Goal: Communication & Community: Participate in discussion

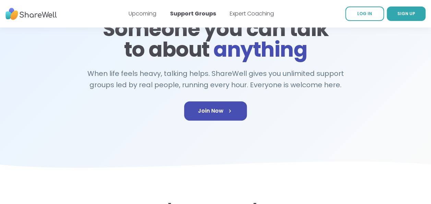
scroll to position [69, 0]
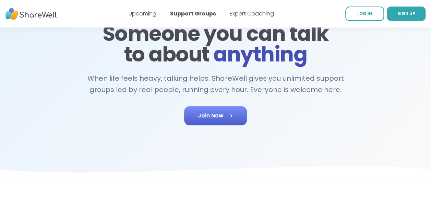
click at [210, 116] on span "Join Now" at bounding box center [215, 116] width 35 height 8
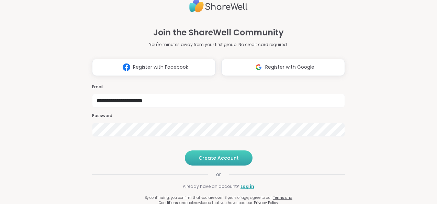
click at [207, 165] on button "Create Account" at bounding box center [219, 157] width 68 height 15
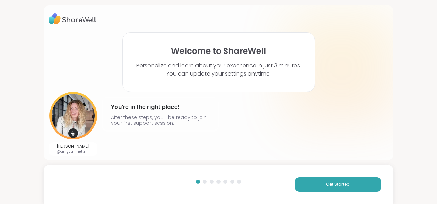
scroll to position [1, 0]
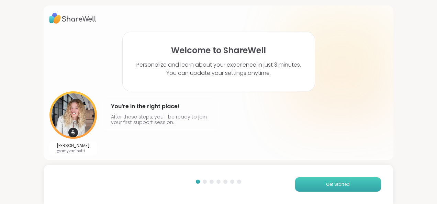
click at [332, 184] on span "Get Started" at bounding box center [338, 184] width 24 height 6
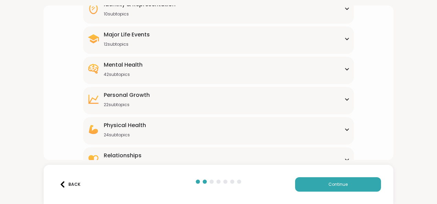
scroll to position [118, 0]
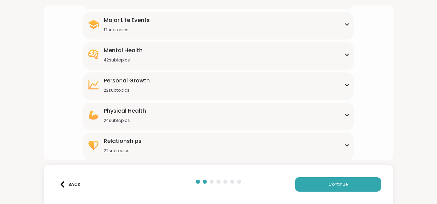
click at [131, 83] on div "Personal Growth" at bounding box center [127, 81] width 46 height 8
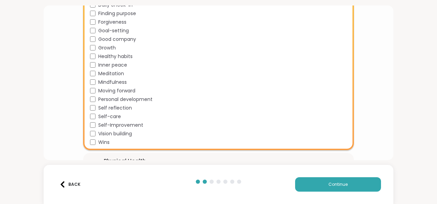
scroll to position [152, 0]
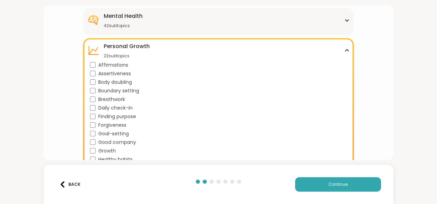
click at [126, 18] on div "Mental Health" at bounding box center [123, 16] width 39 height 8
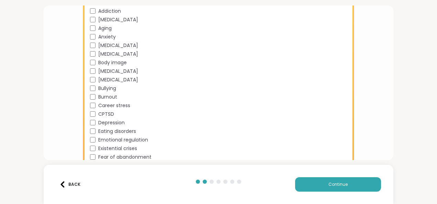
scroll to position [221, 0]
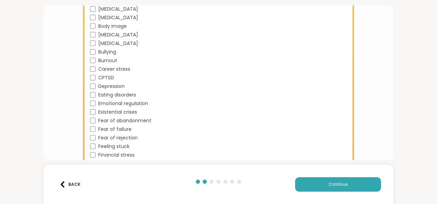
click at [95, 82] on div "Academic stress Addiction ADHD Aging Anxiety Bipolar disorder Body dysmorphia B…" at bounding box center [220, 134] width 260 height 343
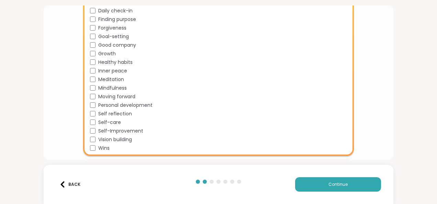
scroll to position [599, 0]
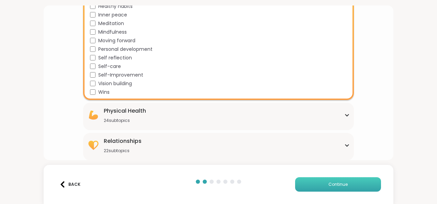
click at [344, 183] on button "Continue" at bounding box center [338, 184] width 86 height 14
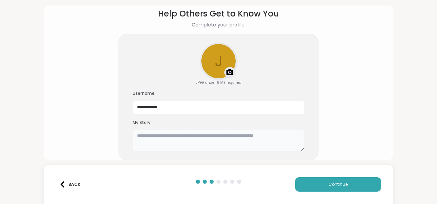
drag, startPoint x: 162, startPoint y: 137, endPoint x: 167, endPoint y: 137, distance: 4.8
click at [162, 137] on textarea at bounding box center [218, 140] width 172 height 22
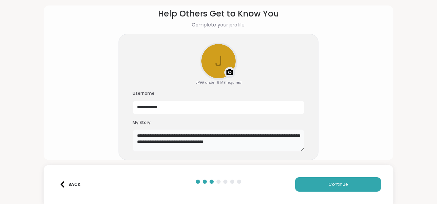
click at [274, 141] on textarea "**********" at bounding box center [218, 140] width 172 height 22
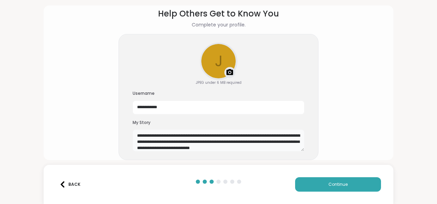
scroll to position [5, 0]
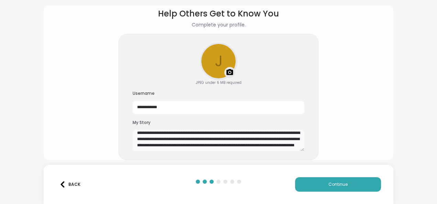
click at [209, 150] on textarea "**********" at bounding box center [218, 140] width 172 height 22
type textarea "**********"
click at [356, 183] on button "Continue" at bounding box center [338, 184] width 86 height 14
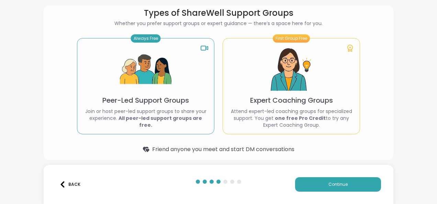
click at [152, 105] on p "Peer-Led Support Groups" at bounding box center [145, 100] width 87 height 10
click at [346, 182] on button "Continue" at bounding box center [338, 184] width 86 height 14
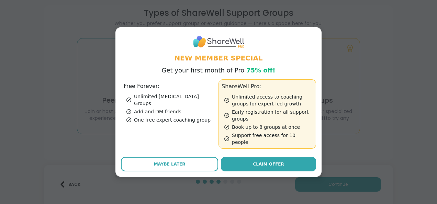
drag, startPoint x: 173, startPoint y: 158, endPoint x: 189, endPoint y: 162, distance: 16.2
click at [175, 161] on span "Maybe Later" at bounding box center [170, 164] width 32 height 6
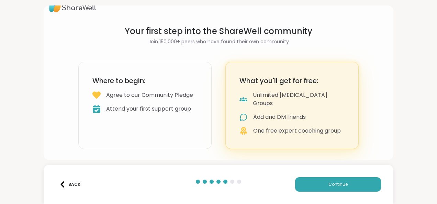
scroll to position [3, 0]
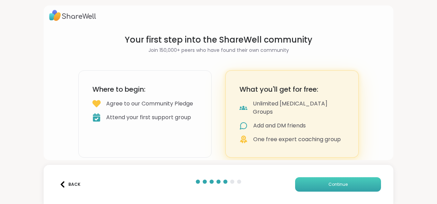
click at [338, 181] on span "Continue" at bounding box center [337, 184] width 19 height 6
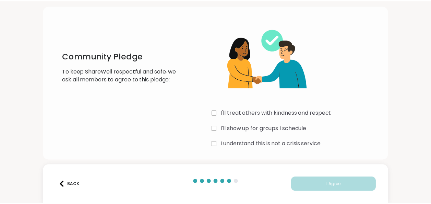
scroll to position [21, 0]
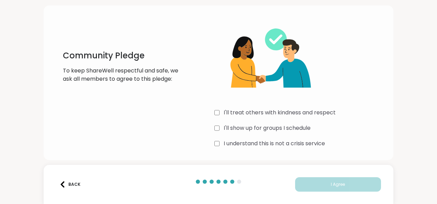
click at [224, 124] on label "I'll show up for groups I schedule" at bounding box center [266, 128] width 87 height 8
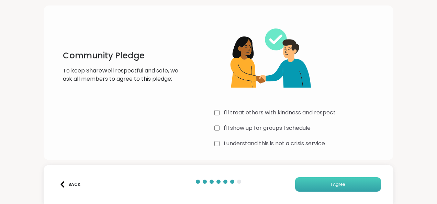
click at [320, 182] on button "I Agree" at bounding box center [338, 184] width 86 height 14
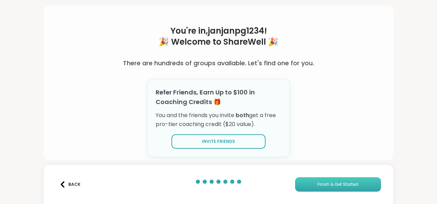
click at [330, 181] on button "Finish & Get Started" at bounding box center [338, 184] width 86 height 14
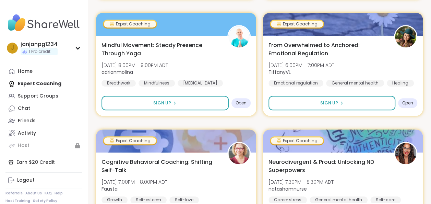
scroll to position [206, 0]
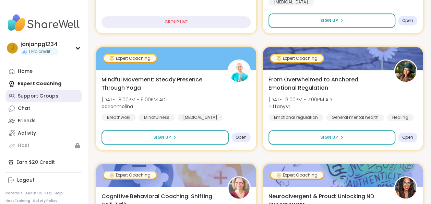
click at [44, 94] on div "Support Groups" at bounding box center [38, 96] width 41 height 7
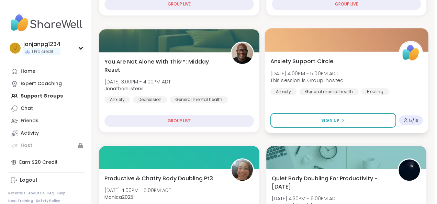
scroll to position [206, 0]
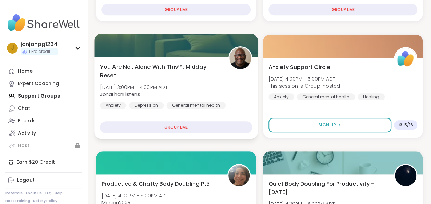
drag, startPoint x: 171, startPoint y: 125, endPoint x: 193, endPoint y: 126, distance: 22.0
click at [174, 125] on div "GROUP LIVE" at bounding box center [176, 127] width 152 height 12
drag, startPoint x: 178, startPoint y: 126, endPoint x: 190, endPoint y: 124, distance: 11.9
click at [178, 126] on div "GROUP LIVE" at bounding box center [176, 127] width 152 height 12
drag, startPoint x: 163, startPoint y: 88, endPoint x: 169, endPoint y: 89, distance: 5.5
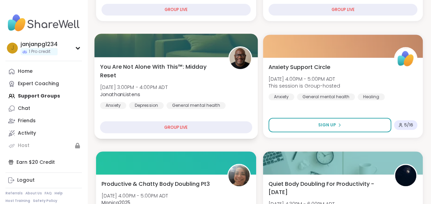
click at [164, 88] on span "Mon, Oct 13 | 3:00PM - 4:00PM ADT" at bounding box center [134, 87] width 68 height 7
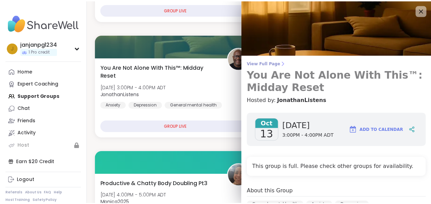
scroll to position [0, 0]
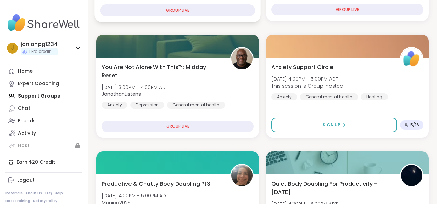
drag, startPoint x: 69, startPoint y: 8, endPoint x: 119, endPoint y: 9, distance: 50.1
click at [69, 7] on nav "j janjanpg1234 1 Pro credit Profile Membership Settings Help Home Expert Coachi…" at bounding box center [44, 103] width 88 height 206
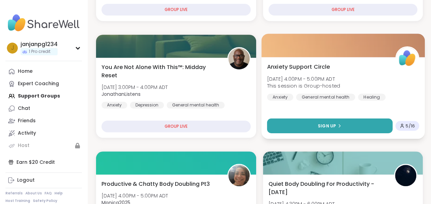
click at [326, 126] on span "Sign Up" at bounding box center [327, 126] width 18 height 6
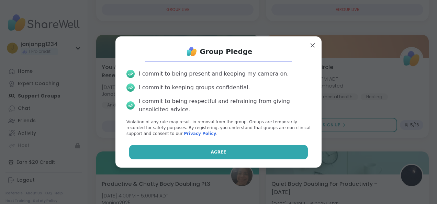
click at [211, 148] on button "Agree" at bounding box center [218, 152] width 179 height 14
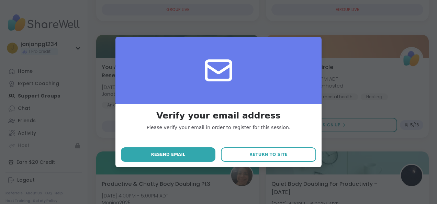
drag, startPoint x: 174, startPoint y: 151, endPoint x: 213, endPoint y: 151, distance: 38.8
click at [175, 151] on button "Resend email" at bounding box center [168, 154] width 94 height 14
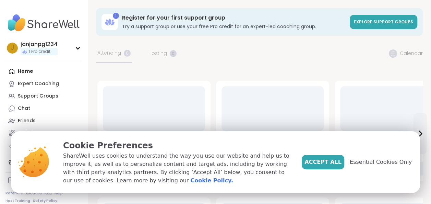
click at [371, 161] on span "Essential Cookies Only" at bounding box center [381, 162] width 62 height 8
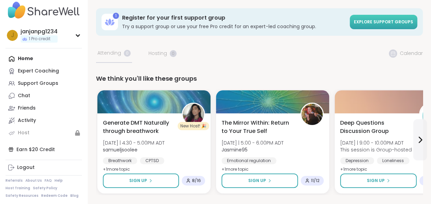
click at [371, 22] on span "Explore support groups" at bounding box center [383, 22] width 59 height 6
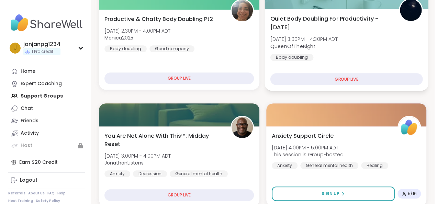
scroll to position [172, 0]
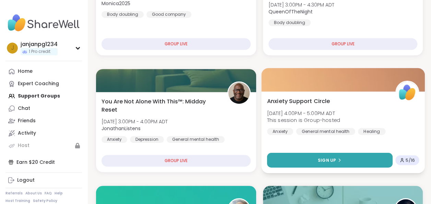
click at [339, 158] on icon at bounding box center [339, 160] width 4 height 4
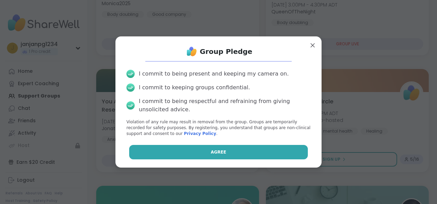
click at [217, 152] on span "Agree" at bounding box center [218, 152] width 15 height 6
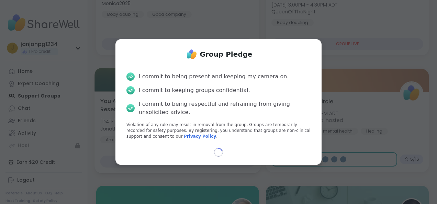
select select "**"
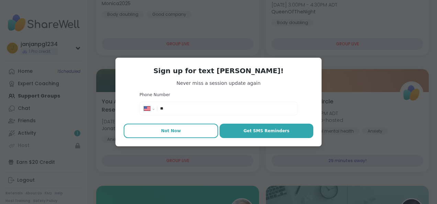
click at [172, 129] on span "Not Now" at bounding box center [171, 131] width 20 height 6
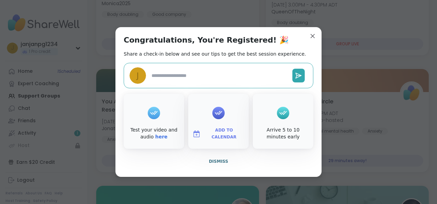
click at [163, 71] on textarea at bounding box center [219, 75] width 141 height 13
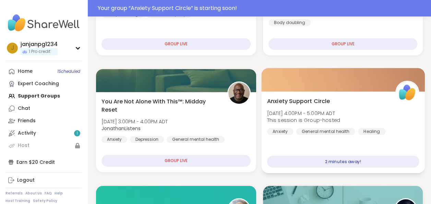
click at [336, 161] on div "2 minutes away!" at bounding box center [343, 161] width 152 height 12
click at [346, 159] on div "2 minutes away!" at bounding box center [343, 161] width 152 height 12
click at [327, 114] on span "Mon, Oct 13 | 4:00PM - 5:00PM ADT" at bounding box center [303, 112] width 73 height 7
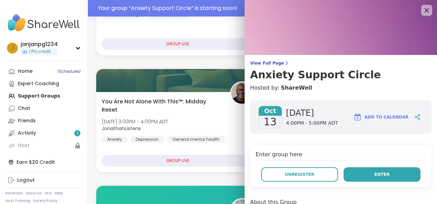
click at [359, 173] on button "Enter" at bounding box center [381, 174] width 77 height 14
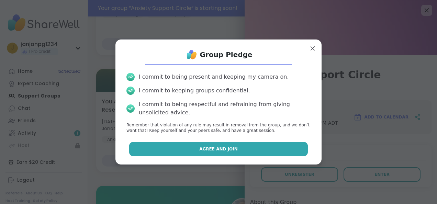
click at [218, 147] on span "Agree and Join" at bounding box center [218, 149] width 38 height 6
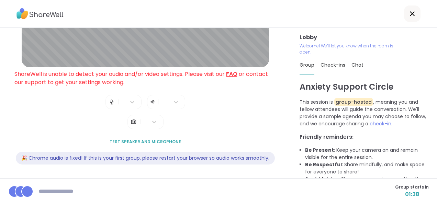
scroll to position [112, 0]
click at [146, 139] on span "Test speaker and microphone" at bounding box center [144, 142] width 71 height 6
click at [112, 72] on span "ShareWell is unable to detect your audio and/or video settings. Please visit ou…" at bounding box center [140, 78] width 253 height 16
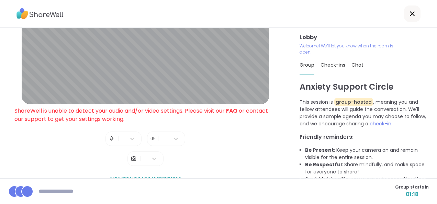
scroll to position [69, 0]
click at [102, 119] on span "ShareWell is unable to detect your audio and/or video settings. Please visit ou…" at bounding box center [140, 114] width 253 height 16
click at [150, 177] on span "Test speaker and microphone" at bounding box center [144, 178] width 71 height 6
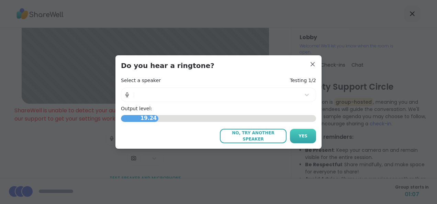
click at [306, 136] on button "Yes" at bounding box center [303, 136] width 26 height 14
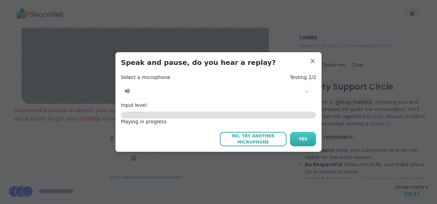
click at [298, 140] on span "Yes" at bounding box center [302, 139] width 9 height 6
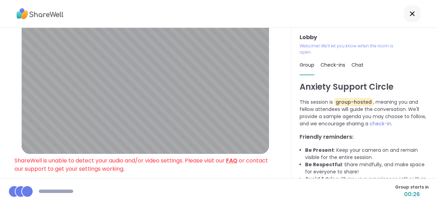
scroll to position [9, 0]
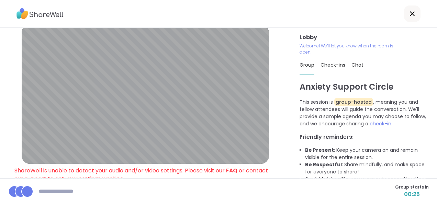
click at [322, 46] on p "Welcome! We’ll let you know when the room is open." at bounding box center [348, 49] width 99 height 12
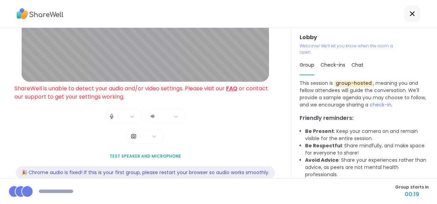
scroll to position [112, 0]
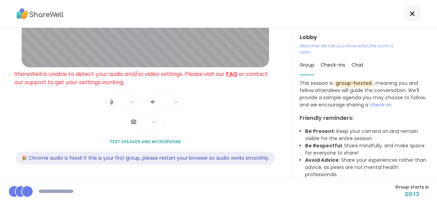
click at [146, 152] on div "🎉 Chrome audio is fixed! If this is your first group, please restart your brows…" at bounding box center [145, 158] width 259 height 13
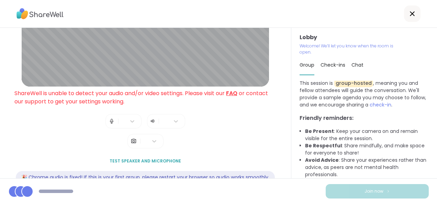
scroll to position [43, 0]
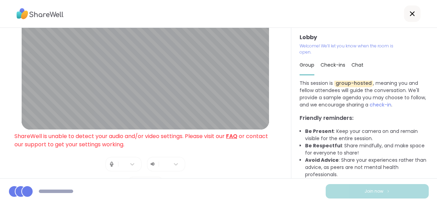
drag, startPoint x: 332, startPoint y: 62, endPoint x: 337, endPoint y: 63, distance: 5.3
click at [332, 62] on span "Check-ins" at bounding box center [332, 64] width 25 height 7
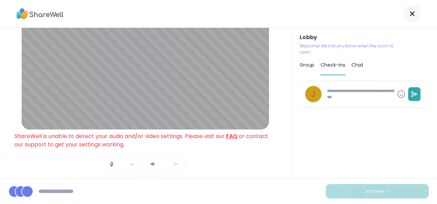
drag, startPoint x: 303, startPoint y: 61, endPoint x: 318, endPoint y: 71, distance: 17.6
click at [303, 61] on div "Group" at bounding box center [306, 64] width 15 height 19
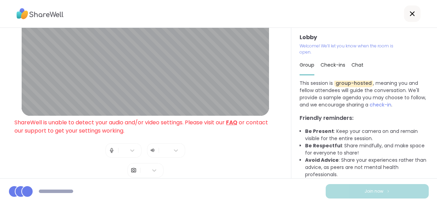
scroll to position [112, 0]
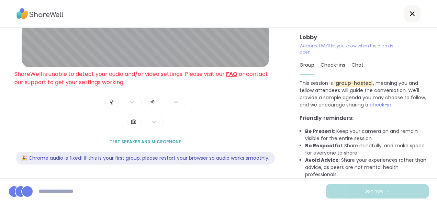
click at [143, 154] on div "🎉 Chrome audio is fixed! If this is your first group, please restart your brows…" at bounding box center [145, 158] width 259 height 13
click at [147, 139] on span "Test speaker and microphone" at bounding box center [144, 142] width 71 height 6
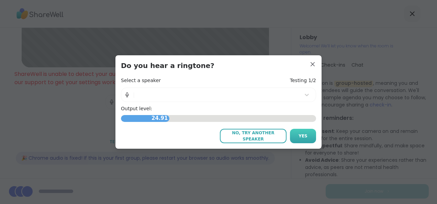
click at [295, 135] on button "Yes" at bounding box center [303, 136] width 26 height 14
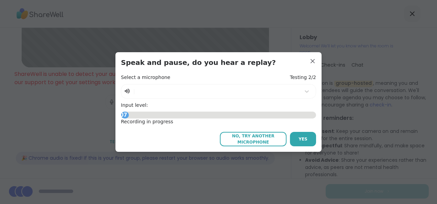
click at [295, 135] on button "Yes" at bounding box center [303, 139] width 26 height 14
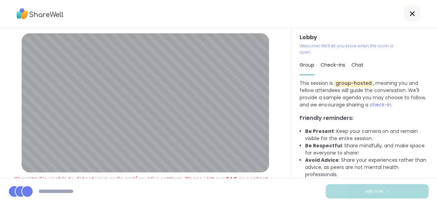
scroll to position [103, 0]
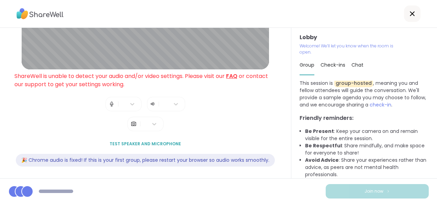
click at [51, 189] on div at bounding box center [56, 190] width 34 height 3
click at [49, 193] on div at bounding box center [40, 191] width 65 height 12
drag, startPoint x: 23, startPoint y: 191, endPoint x: 39, endPoint y: 186, distance: 17.5
click at [23, 191] on div at bounding box center [27, 191] width 12 height 12
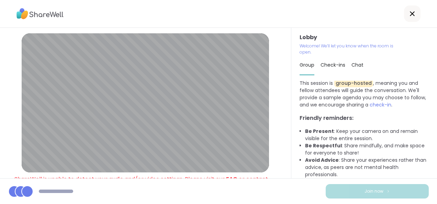
scroll to position [0, 0]
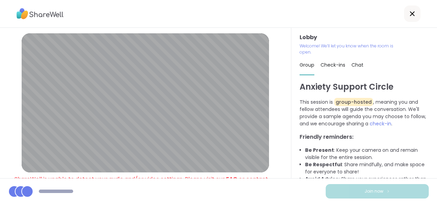
click at [408, 11] on icon at bounding box center [412, 14] width 8 height 8
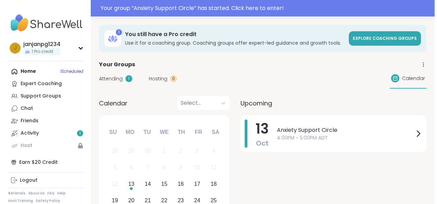
scroll to position [34, 0]
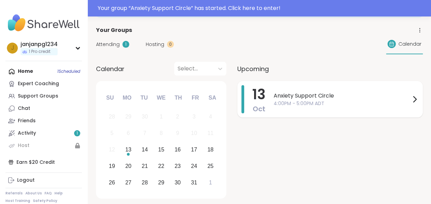
click at [284, 100] on span "4:00PM - 5:00PM ADT" at bounding box center [342, 103] width 137 height 7
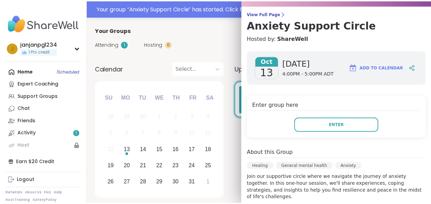
scroll to position [69, 0]
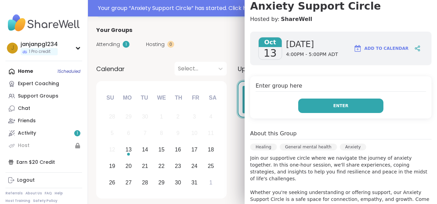
click at [333, 106] on span "Enter" at bounding box center [340, 106] width 15 height 6
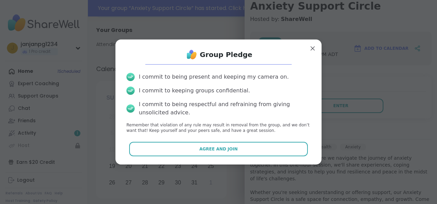
drag, startPoint x: 206, startPoint y: 151, endPoint x: 246, endPoint y: 152, distance: 40.2
click at [214, 152] on span "Agree and Join" at bounding box center [218, 149] width 38 height 6
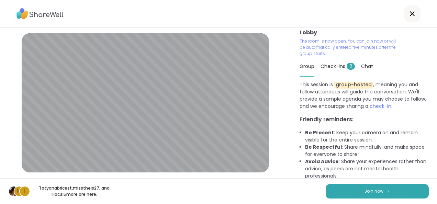
scroll to position [6, 0]
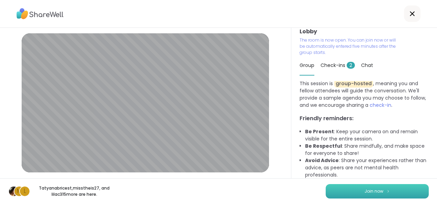
click at [367, 188] on span "Join now" at bounding box center [373, 191] width 19 height 6
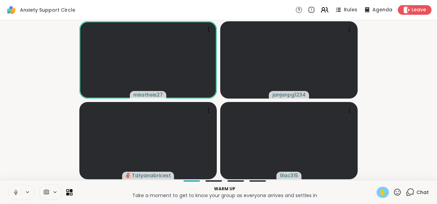
click at [379, 190] on span "✋" at bounding box center [382, 192] width 7 height 8
click at [380, 192] on span "✋" at bounding box center [382, 192] width 7 height 8
click at [396, 192] on icon at bounding box center [397, 192] width 9 height 9
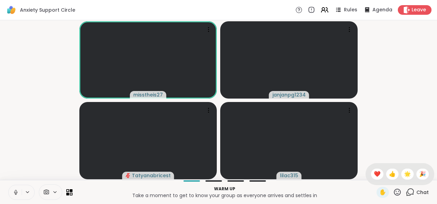
click at [396, 192] on icon at bounding box center [397, 192] width 9 height 9
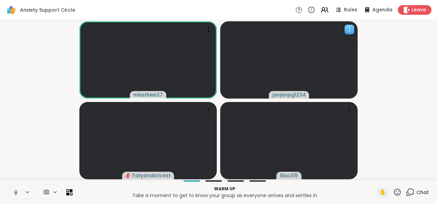
click at [348, 27] on icon at bounding box center [349, 29] width 7 height 7
click at [397, 60] on video-player-container "misstheis27 janjanpg1234 Tatyanabricest lilac315" at bounding box center [218, 100] width 428 height 154
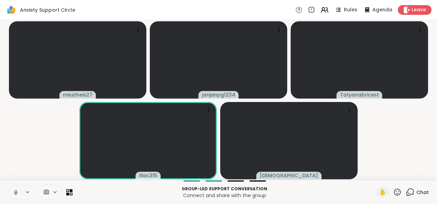
click at [386, 117] on video-player-container "misstheis27 janjanpg1234 Tatyanabricest lilac315 [DEMOGRAPHIC_DATA]" at bounding box center [218, 100] width 428 height 154
click at [372, 9] on span "Agenda" at bounding box center [382, 10] width 21 height 7
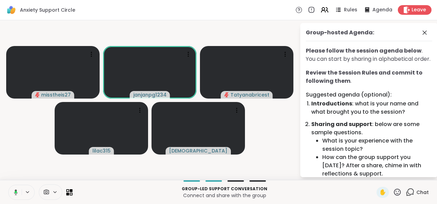
click at [16, 192] on icon at bounding box center [16, 192] width 2 height 2
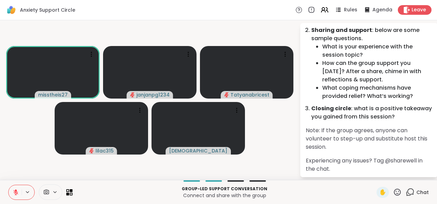
scroll to position [103, 0]
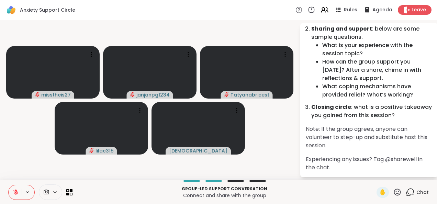
click at [16, 194] on icon at bounding box center [16, 192] width 6 height 6
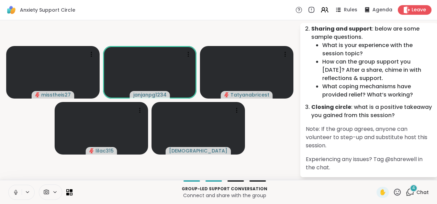
click at [16, 192] on icon at bounding box center [16, 192] width 6 height 6
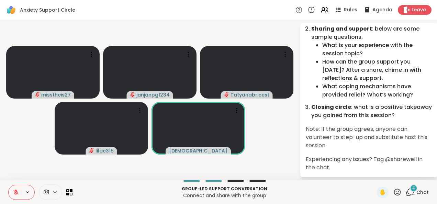
click at [19, 193] on icon at bounding box center [16, 192] width 6 height 6
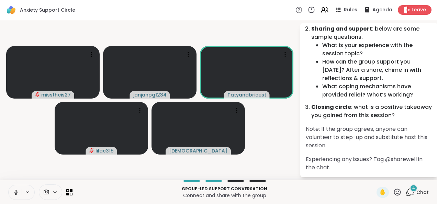
click at [13, 192] on icon at bounding box center [16, 192] width 6 height 6
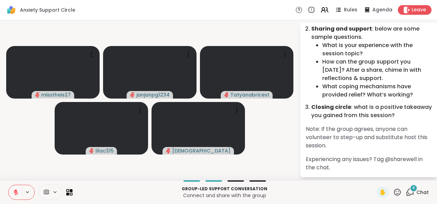
click at [13, 194] on icon at bounding box center [16, 192] width 6 height 6
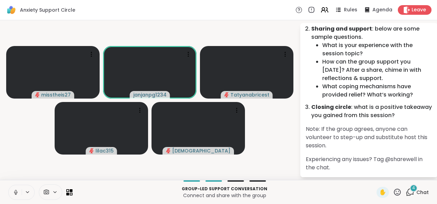
click at [15, 190] on icon at bounding box center [16, 191] width 2 height 3
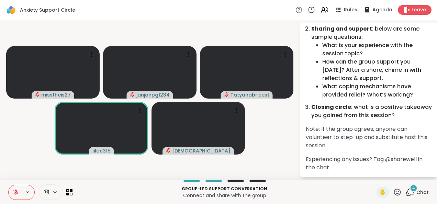
click at [16, 190] on icon at bounding box center [16, 190] width 2 height 3
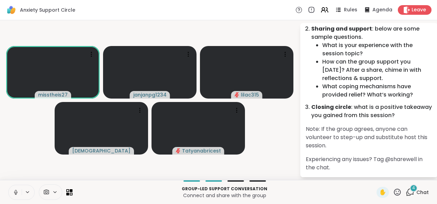
drag, startPoint x: 17, startPoint y: 193, endPoint x: 21, endPoint y: 195, distance: 4.4
click at [17, 192] on icon at bounding box center [16, 192] width 6 height 6
click at [15, 191] on icon at bounding box center [16, 192] width 6 height 6
drag, startPoint x: 24, startPoint y: 195, endPoint x: 7, endPoint y: 165, distance: 34.0
click at [7, 165] on video-player-container "misstheis27 janjanpg1234 lilac315 haresh78 Tatyanabricest" at bounding box center [149, 100] width 291 height 154
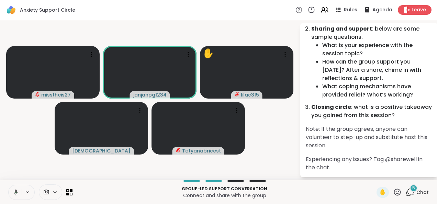
drag, startPoint x: 18, startPoint y: 192, endPoint x: 23, endPoint y: 193, distance: 5.3
click at [17, 191] on icon at bounding box center [15, 192] width 6 height 6
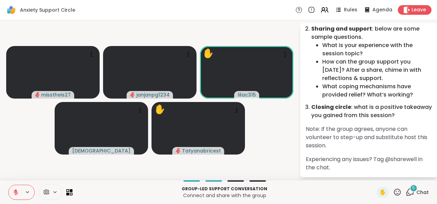
click at [13, 192] on icon at bounding box center [16, 192] width 6 height 6
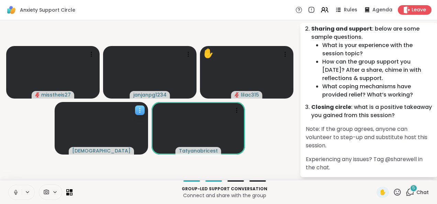
click at [139, 110] on icon at bounding box center [139, 110] width 1 height 1
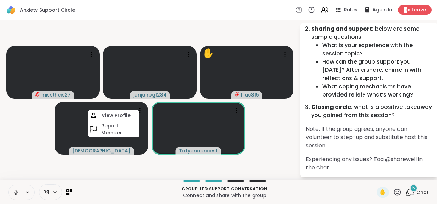
click at [153, 166] on video-player-container "misstheis27 janjanpg1234 ✋ lilac315 haresh78 View Profile Report Member Tatyana…" at bounding box center [149, 100] width 291 height 154
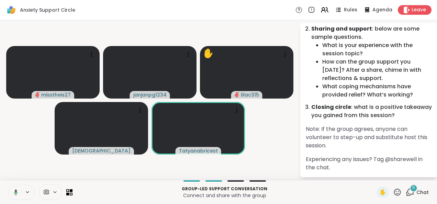
drag, startPoint x: 15, startPoint y: 192, endPoint x: 44, endPoint y: 203, distance: 31.5
click at [15, 192] on icon at bounding box center [16, 193] width 2 height 2
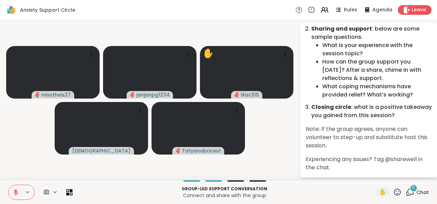
click at [15, 190] on icon at bounding box center [16, 190] width 2 height 3
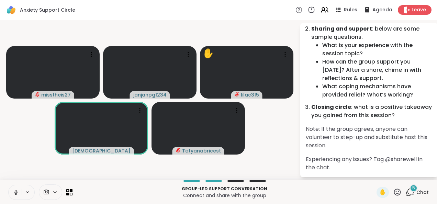
click at [16, 191] on icon at bounding box center [16, 192] width 6 height 6
click at [16, 190] on icon at bounding box center [16, 190] width 2 height 3
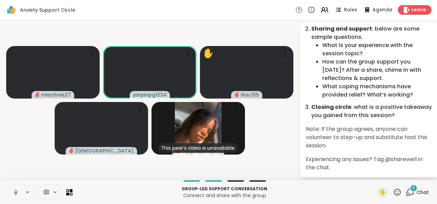
drag, startPoint x: 13, startPoint y: 191, endPoint x: 23, endPoint y: 193, distance: 10.0
click at [15, 192] on icon at bounding box center [16, 192] width 6 height 6
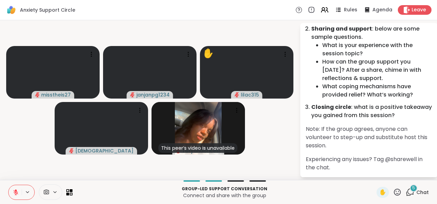
click at [16, 189] on icon at bounding box center [16, 192] width 6 height 6
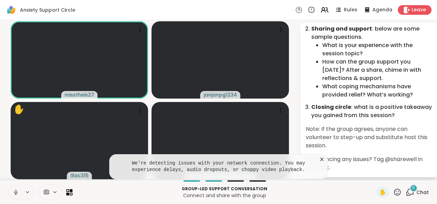
click at [123, 196] on p "Connect and share with the group" at bounding box center [225, 195] width 296 height 7
click at [321, 160] on icon at bounding box center [321, 159] width 3 height 3
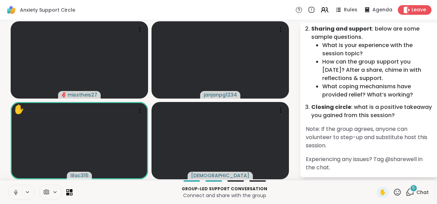
click at [15, 193] on icon at bounding box center [16, 192] width 6 height 6
drag, startPoint x: 16, startPoint y: 189, endPoint x: 26, endPoint y: 192, distance: 9.7
click at [17, 189] on icon at bounding box center [16, 192] width 6 height 6
click at [17, 191] on icon at bounding box center [16, 192] width 6 height 6
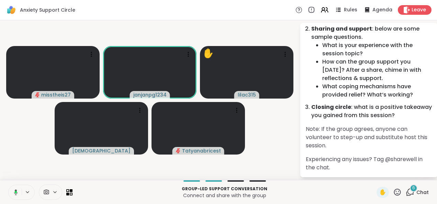
click at [15, 191] on icon at bounding box center [16, 192] width 2 height 2
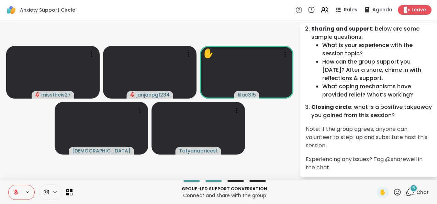
click at [15, 191] on icon at bounding box center [16, 190] width 2 height 3
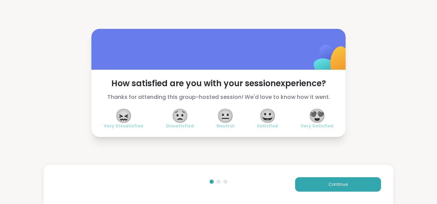
click at [267, 116] on span "😀" at bounding box center [267, 115] width 17 height 12
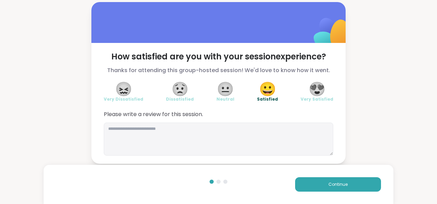
drag, startPoint x: 173, startPoint y: 196, endPoint x: 118, endPoint y: 60, distance: 146.5
click at [173, 196] on div "Continue" at bounding box center [218, 184] width 349 height 39
